Goal: Information Seeking & Learning: Learn about a topic

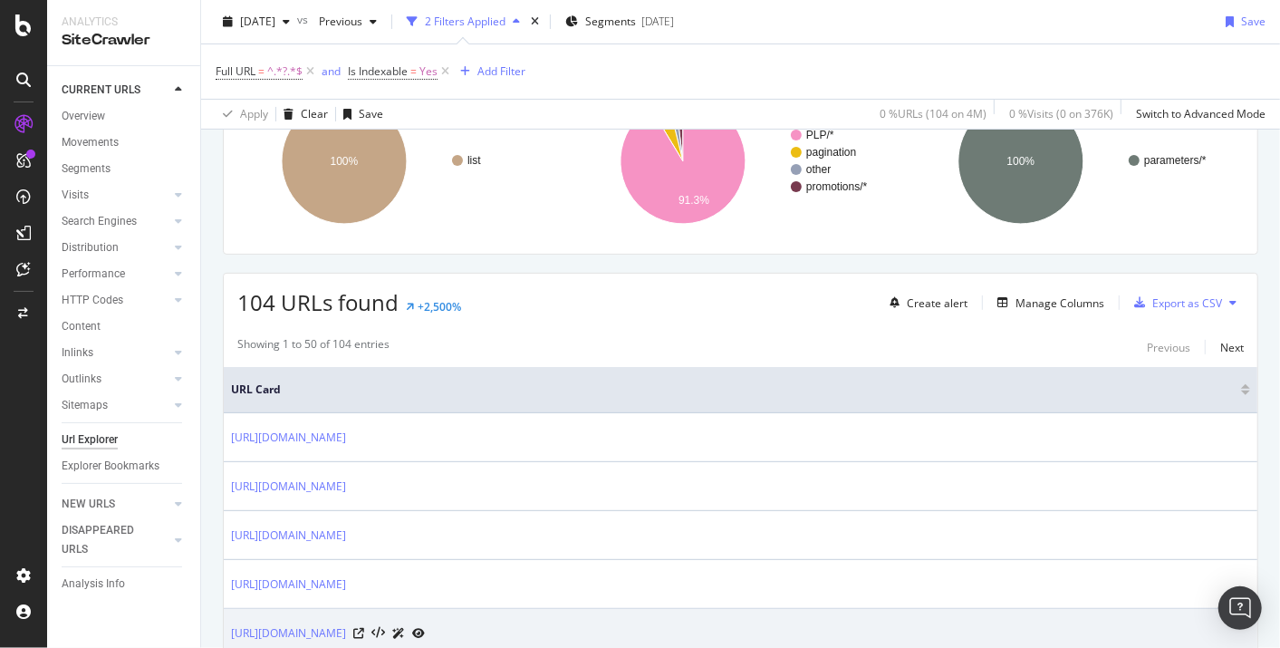
scroll to position [201, 0]
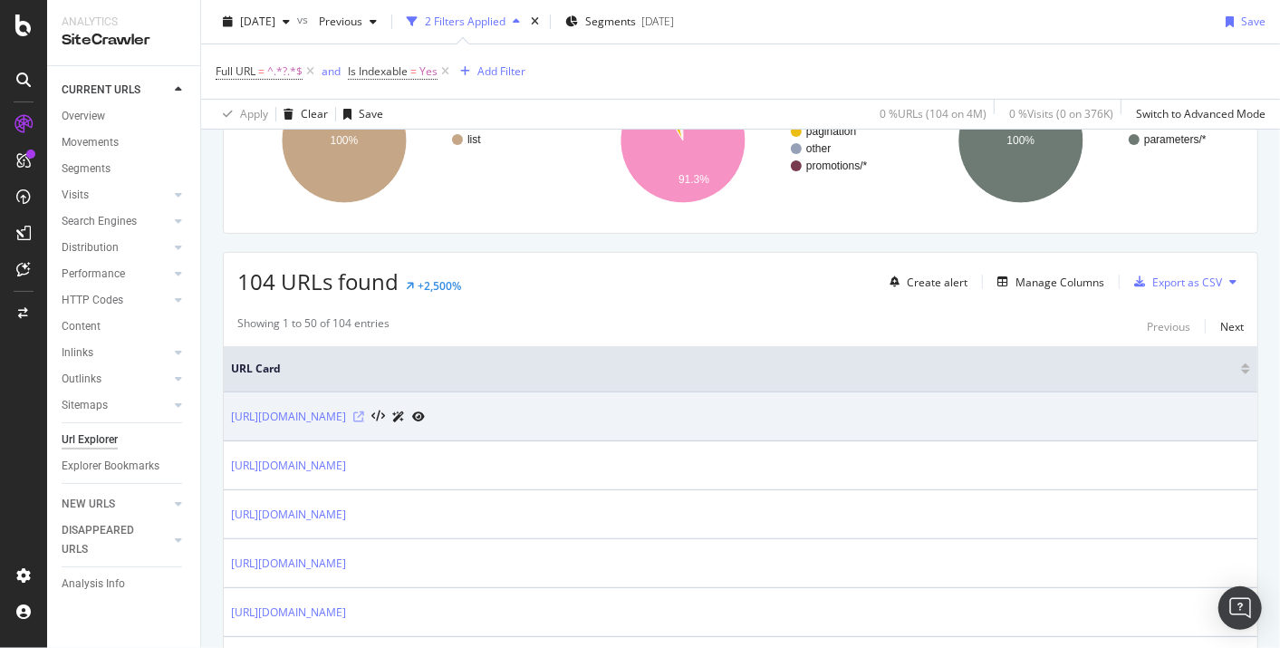
click at [364, 415] on icon at bounding box center [358, 416] width 11 height 11
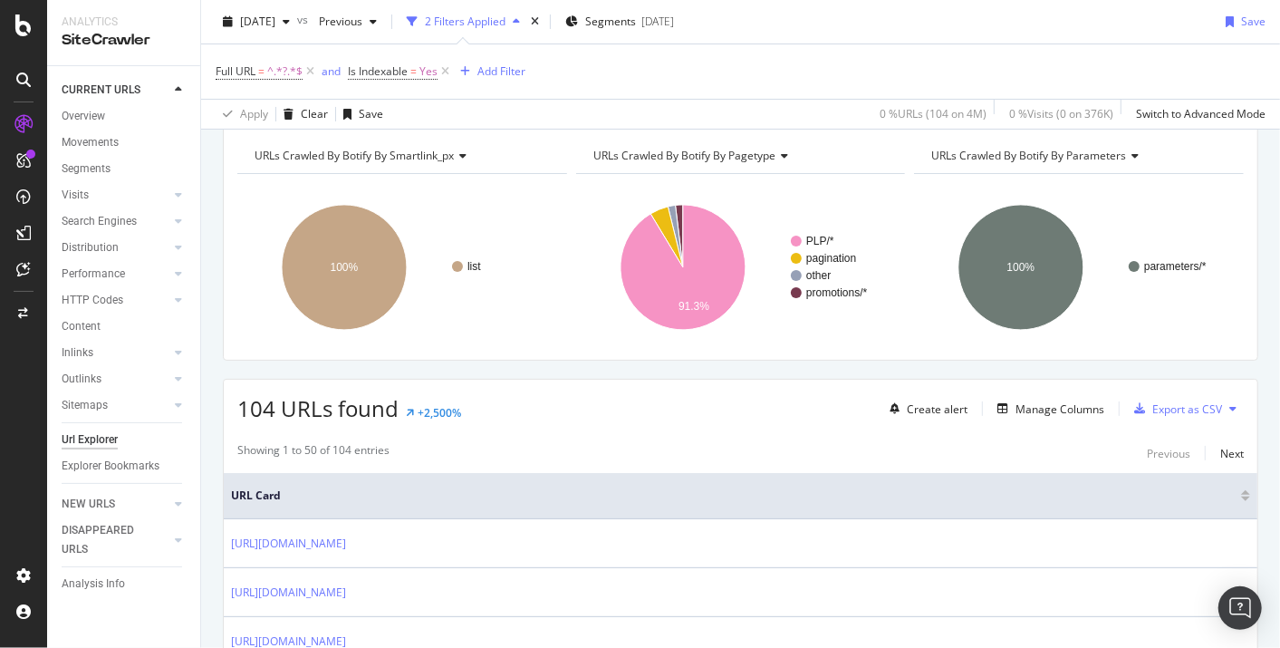
scroll to position [0, 0]
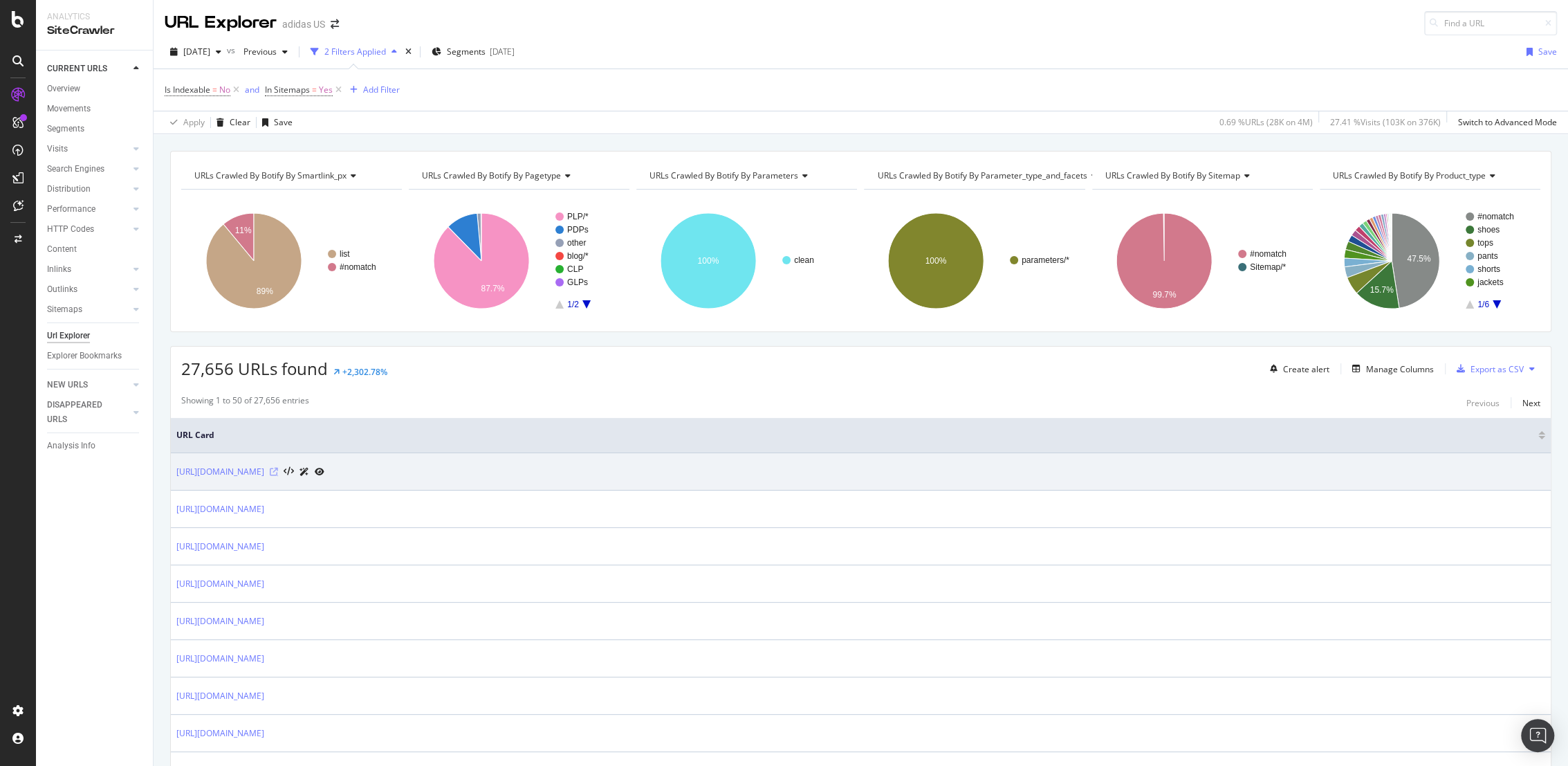
click at [278, 469] on icon at bounding box center [273, 471] width 8 height 8
